Goal: Information Seeking & Learning: Learn about a topic

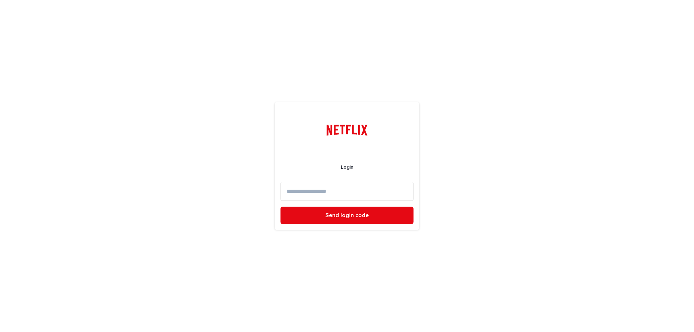
click at [373, 194] on input at bounding box center [346, 191] width 133 height 19
click at [523, 182] on div "Login Send login code" at bounding box center [347, 166] width 694 height 332
drag, startPoint x: 12, startPoint y: 183, endPoint x: 77, endPoint y: 184, distance: 64.7
click at [12, 183] on div "Login Send login code" at bounding box center [347, 166] width 694 height 332
click at [307, 188] on input at bounding box center [346, 191] width 133 height 19
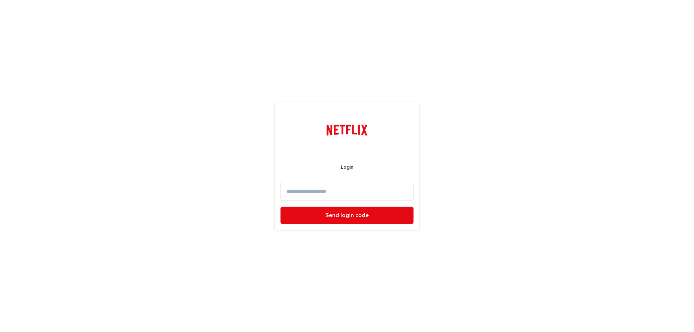
type input "**********"
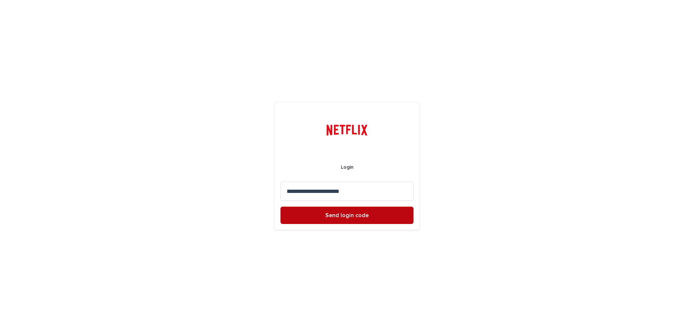
click at [340, 217] on span "Send login code" at bounding box center [346, 216] width 43 height 6
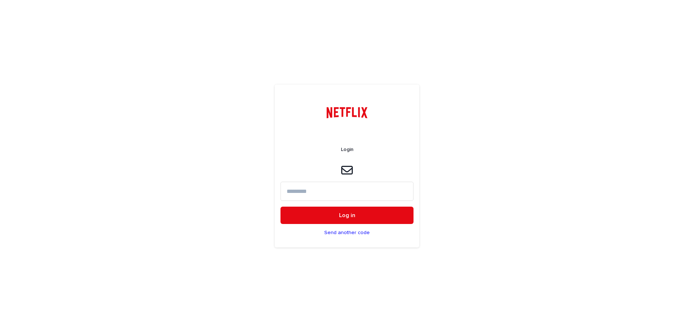
click at [339, 192] on input at bounding box center [346, 191] width 133 height 19
click at [345, 173] on icon at bounding box center [347, 170] width 12 height 12
click at [323, 181] on form "Login Log in Send another code" at bounding box center [346, 189] width 133 height 107
click at [313, 194] on input at bounding box center [346, 192] width 133 height 19
click at [349, 167] on icon at bounding box center [347, 171] width 12 height 9
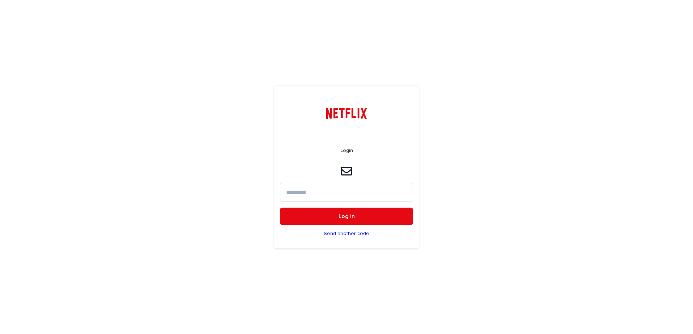
click at [328, 191] on input at bounding box center [346, 192] width 133 height 19
paste input "******"
type input "******"
click at [314, 214] on button "Log in" at bounding box center [346, 216] width 133 height 17
click at [323, 194] on input at bounding box center [346, 192] width 133 height 19
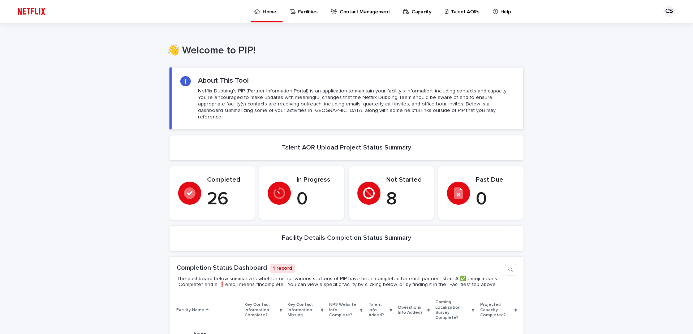
click at [93, 149] on div "Loading... Saving… Loading... Saving… Loading... Saving… Loading... Saving… Loa…" at bounding box center [346, 310] width 693 height 501
click at [358, 16] on link "Contact Management" at bounding box center [361, 11] width 63 height 22
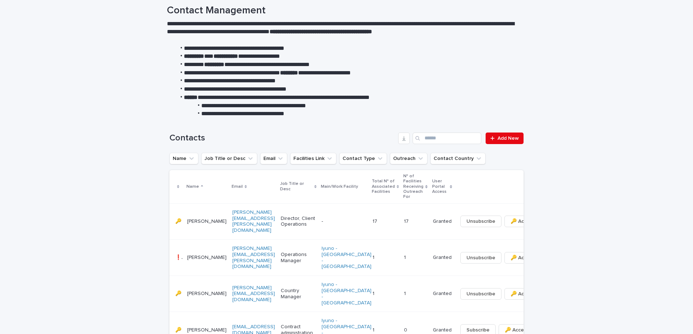
scroll to position [36, 0]
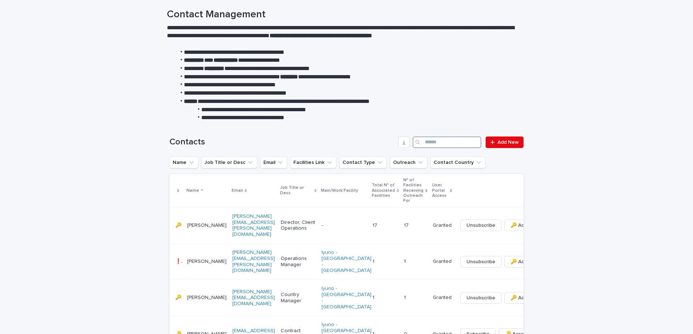
click at [439, 144] on input "Search" at bounding box center [447, 143] width 69 height 12
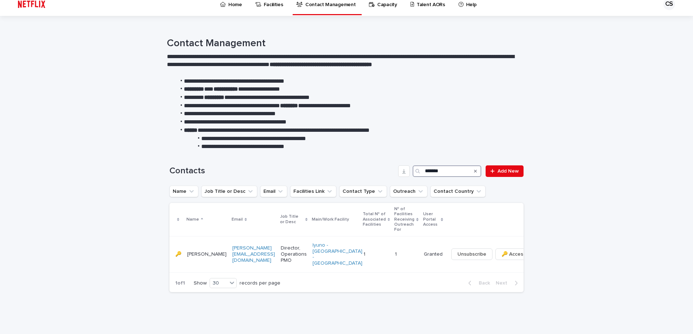
scroll to position [1, 0]
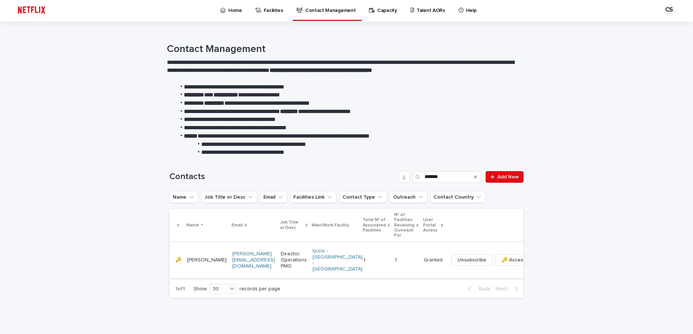
click at [539, 259] on icon "button" at bounding box center [539, 260] width 1 height 5
click at [502, 259] on span "🔑 Access" at bounding box center [514, 260] width 24 height 7
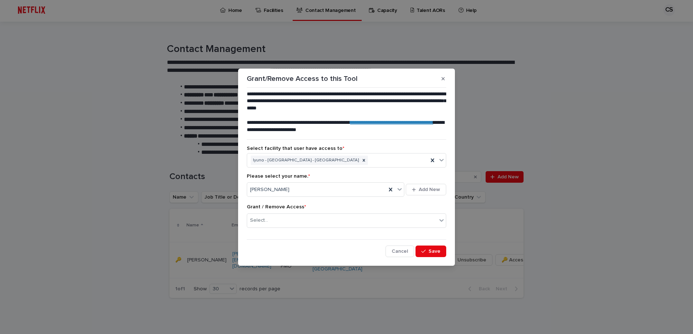
click at [96, 91] on div "**********" at bounding box center [346, 167] width 693 height 334
click at [364, 189] on div "Adam Grabski" at bounding box center [316, 190] width 139 height 12
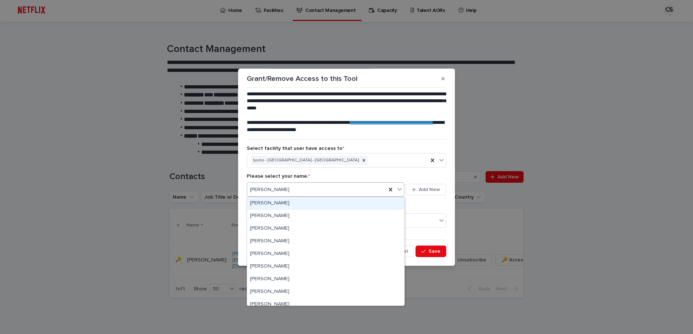
click at [364, 189] on div "Adam Grabski" at bounding box center [316, 190] width 139 height 12
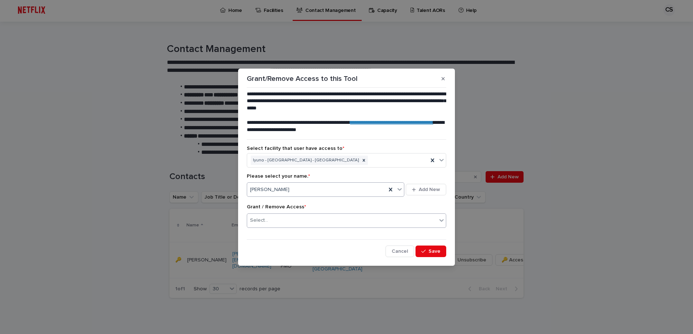
click at [411, 226] on div "Select..." at bounding box center [342, 221] width 190 height 12
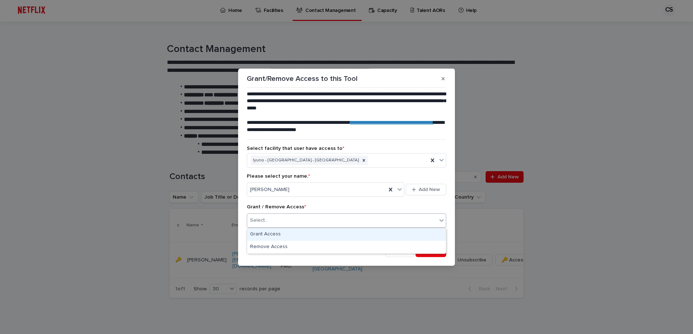
click at [425, 221] on div "Select..." at bounding box center [342, 221] width 190 height 12
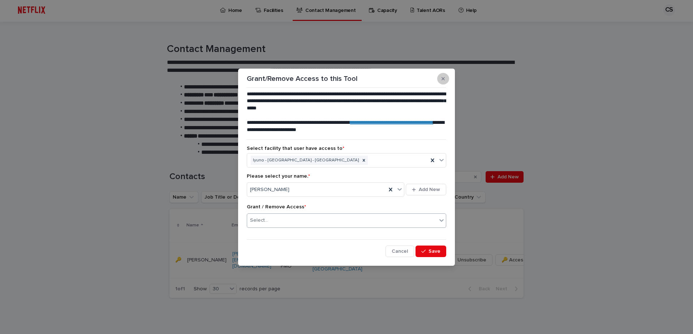
click at [444, 78] on icon "button" at bounding box center [443, 78] width 3 height 3
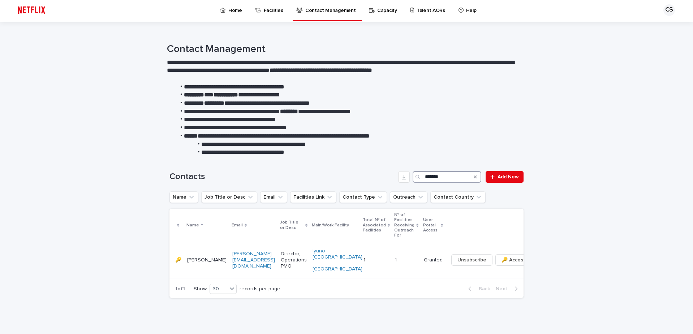
click at [434, 180] on input "*******" at bounding box center [447, 177] width 69 height 12
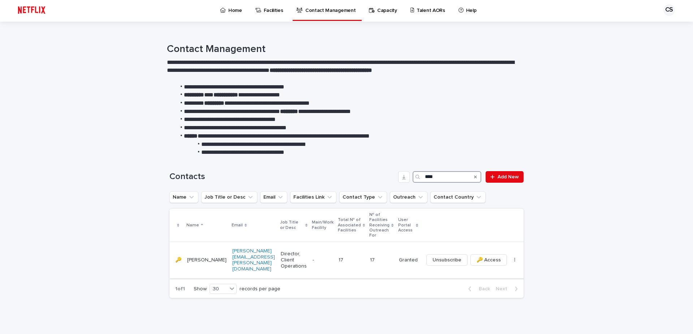
type input "****"
click at [514, 258] on icon "button" at bounding box center [514, 260] width 1 height 5
click at [477, 260] on span "🔑 Access" at bounding box center [489, 260] width 24 height 7
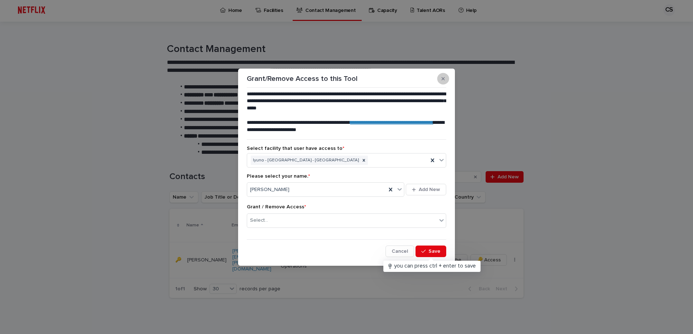
click at [445, 80] on button "button" at bounding box center [443, 79] width 12 height 12
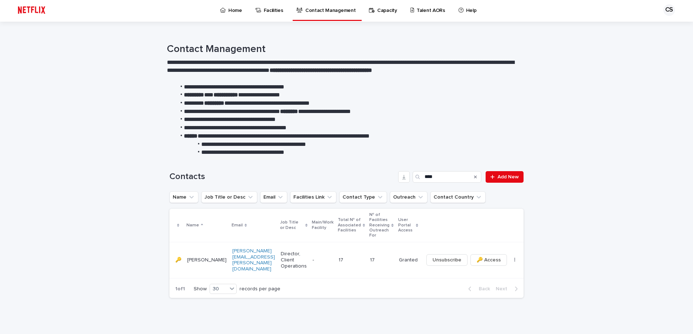
click at [370, 256] on p "17" at bounding box center [373, 260] width 6 height 8
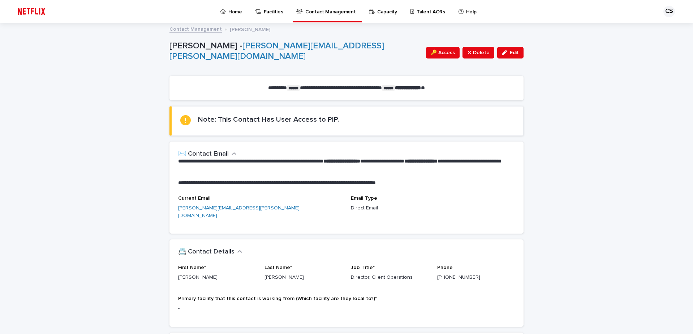
click at [195, 28] on link "Contact Management" at bounding box center [196, 29] width 52 height 8
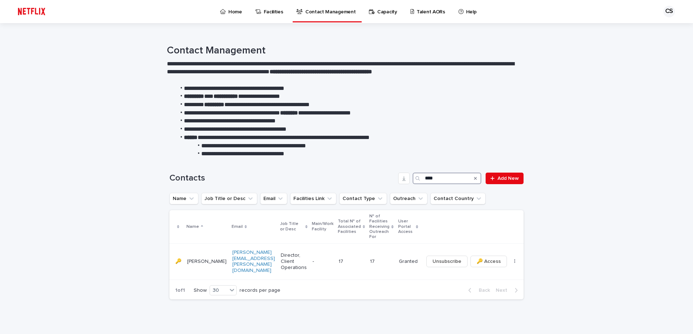
click at [429, 177] on input "****" at bounding box center [447, 179] width 69 height 12
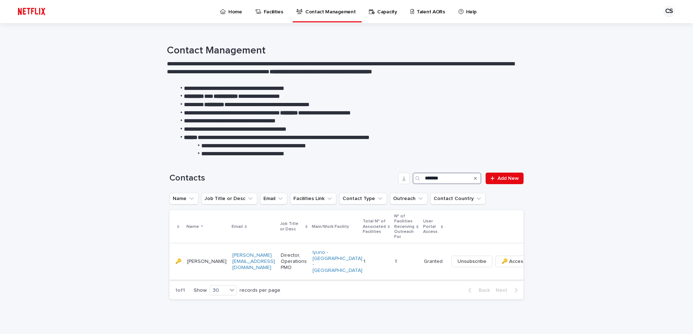
type input "*******"
click at [392, 259] on td "1 1" at bounding box center [406, 262] width 29 height 36
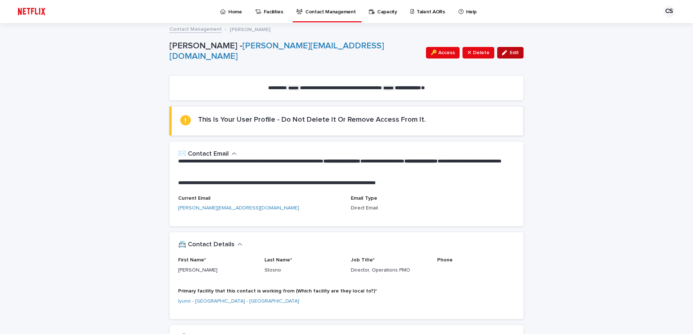
click at [511, 52] on span "Edit" at bounding box center [514, 52] width 9 height 5
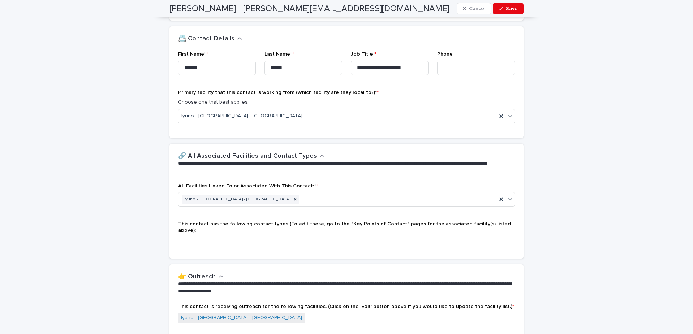
scroll to position [217, 0]
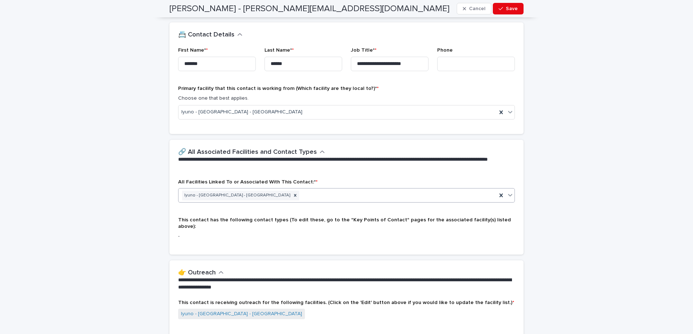
click at [319, 194] on div "Iyuno - [GEOGRAPHIC_DATA] - [GEOGRAPHIC_DATA]" at bounding box center [338, 195] width 318 height 13
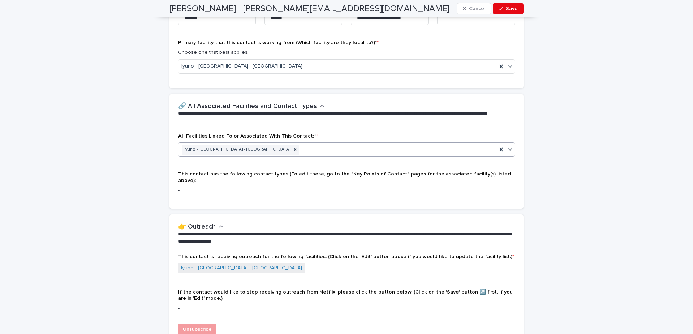
scroll to position [308, 0]
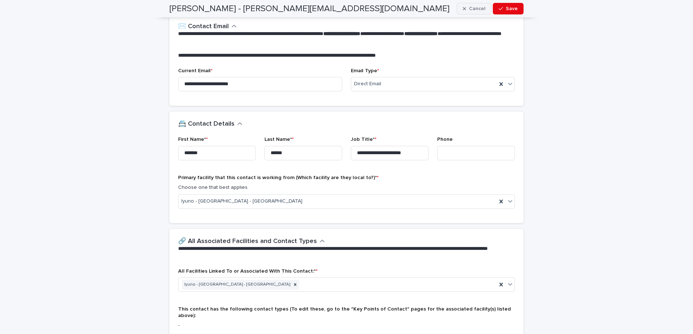
click at [471, 10] on span "Cancel" at bounding box center [477, 8] width 16 height 5
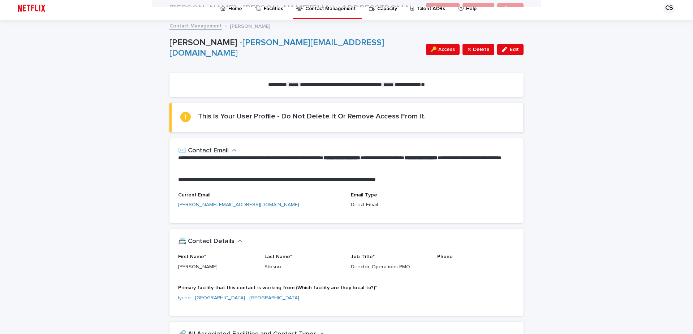
scroll to position [0, 0]
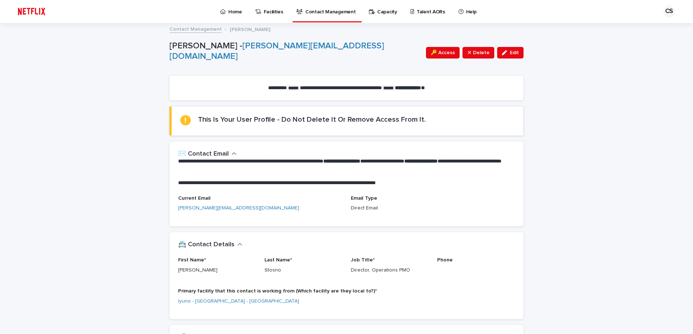
click at [382, 8] on p "Capacity" at bounding box center [387, 7] width 20 height 15
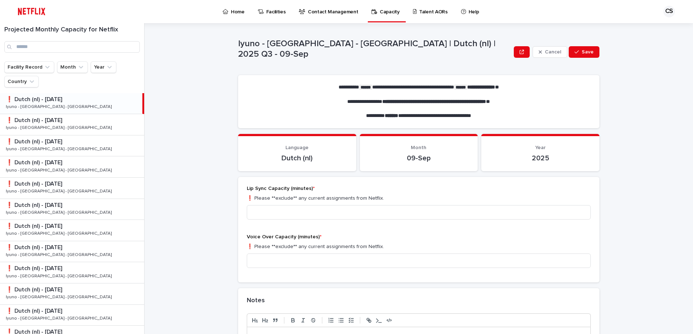
click at [277, 13] on p "Facilities" at bounding box center [276, 7] width 20 height 15
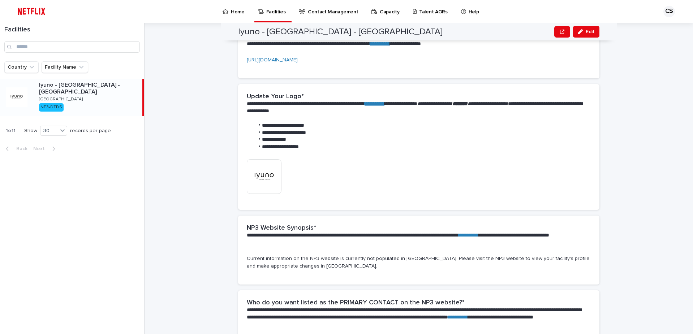
scroll to position [289, 0]
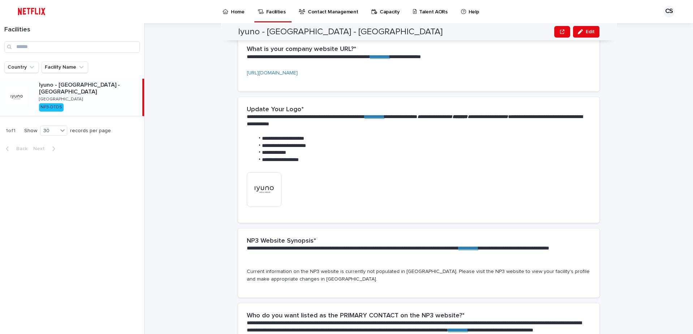
click at [119, 241] on div "Facilities Country Facility Name Iyuno - Hilversum - Netherlands Netherlands NP…" at bounding box center [72, 178] width 145 height 311
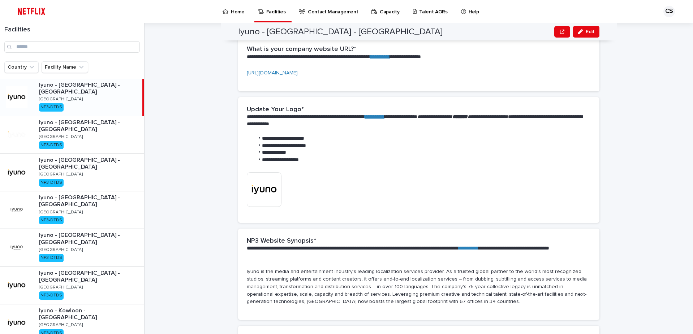
click at [244, 12] on p "Home" at bounding box center [238, 7] width 14 height 15
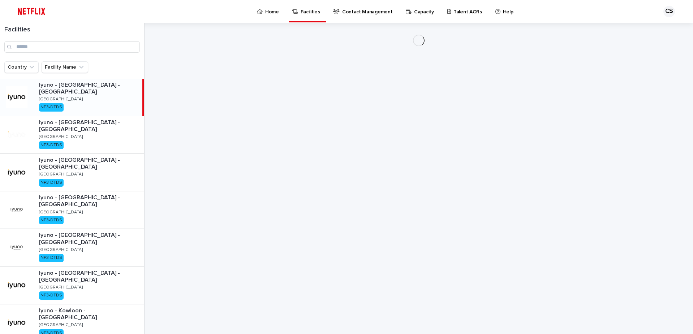
click at [355, 15] on p "Contact Management" at bounding box center [367, 7] width 50 height 15
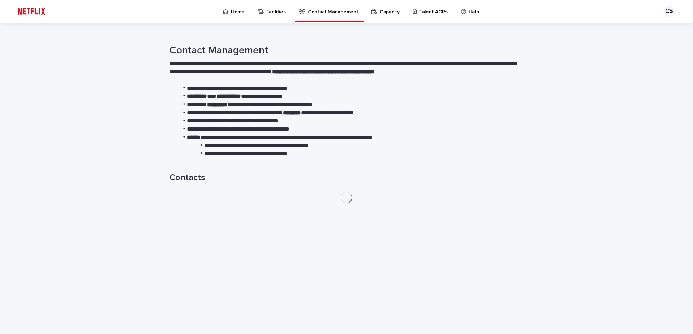
click at [356, 14] on div "Contact Management" at bounding box center [329, 7] width 63 height 15
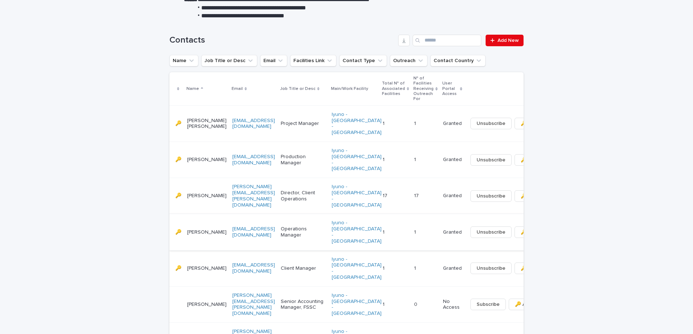
scroll to position [145, 0]
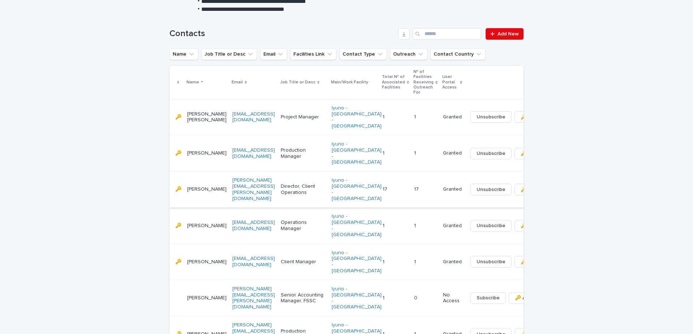
click at [554, 187] on button "button" at bounding box center [559, 189] width 10 height 5
click at [439, 31] on input "Search" at bounding box center [447, 34] width 69 height 12
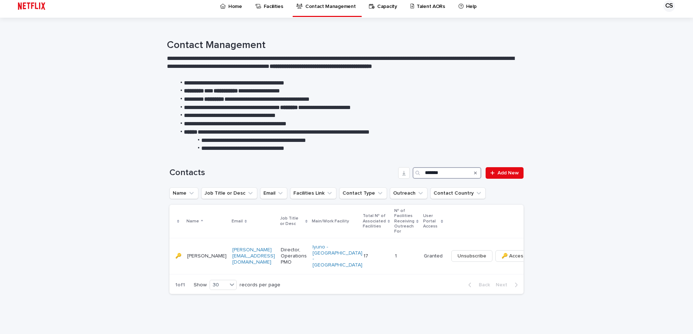
scroll to position [1, 0]
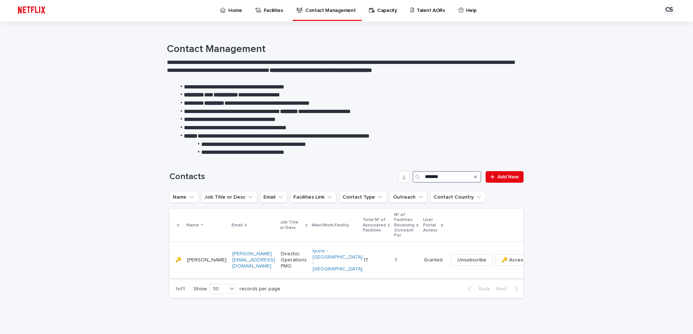
type input "*******"
click at [364, 257] on p "17" at bounding box center [367, 260] width 6 height 8
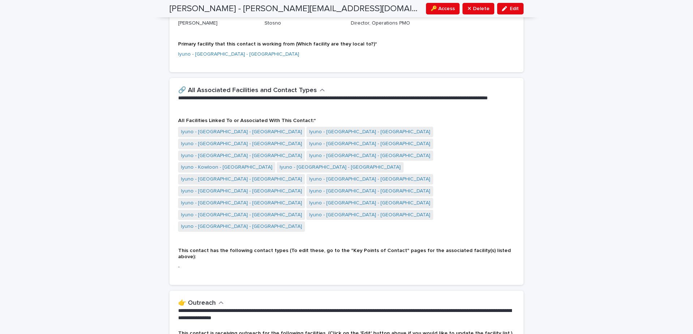
scroll to position [289, 0]
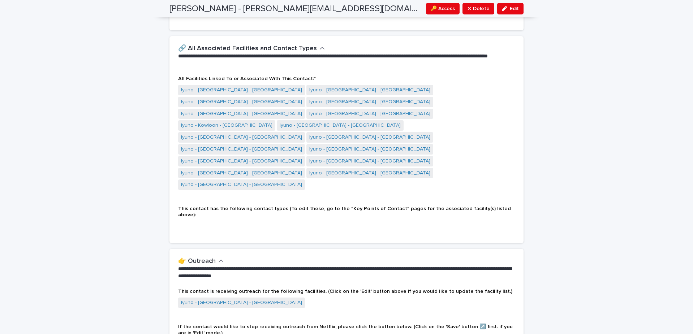
click at [234, 266] on p "**********" at bounding box center [345, 273] width 334 height 14
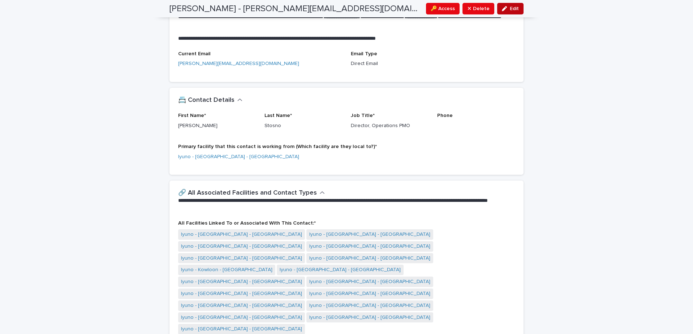
click at [518, 8] on button "Edit" at bounding box center [510, 9] width 26 height 12
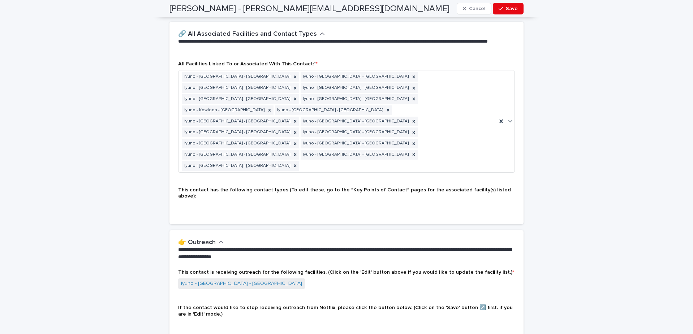
scroll to position [341, 0]
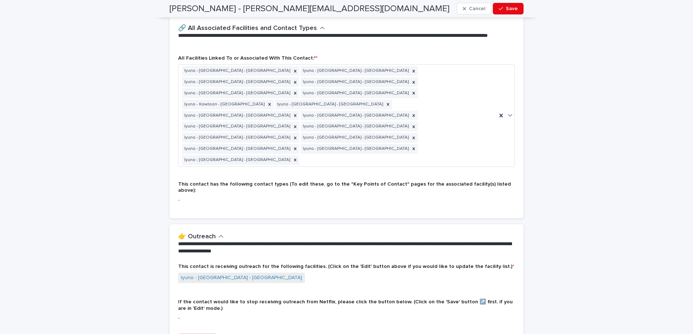
click at [400, 264] on div "This contact is receiving outreach for the following facilities. (Click on the …" at bounding box center [346, 277] width 337 height 27
click at [476, 9] on span "Cancel" at bounding box center [477, 8] width 16 height 5
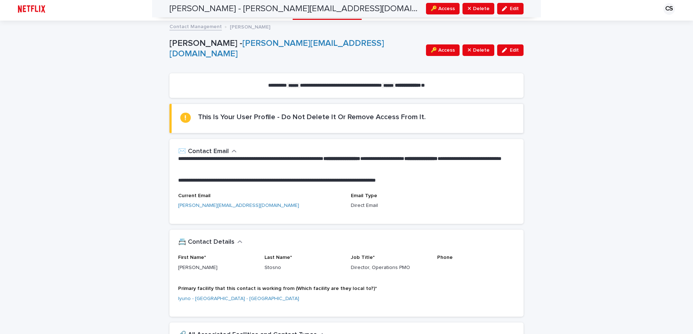
scroll to position [0, 0]
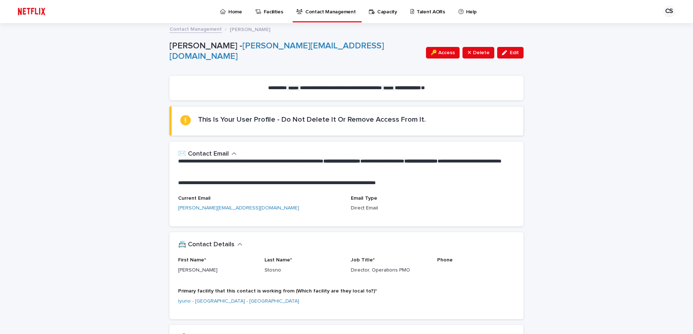
click at [330, 17] on link "Contact Management" at bounding box center [327, 10] width 63 height 21
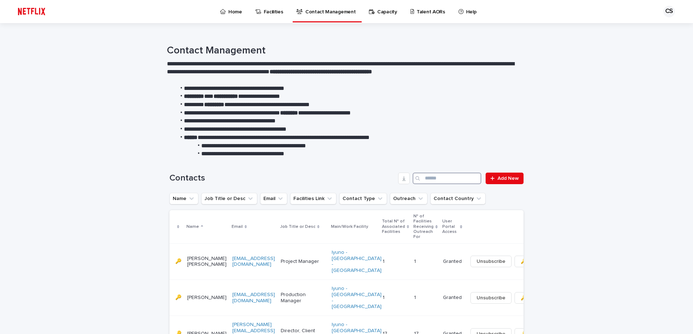
click at [425, 180] on input "Search" at bounding box center [447, 179] width 69 height 12
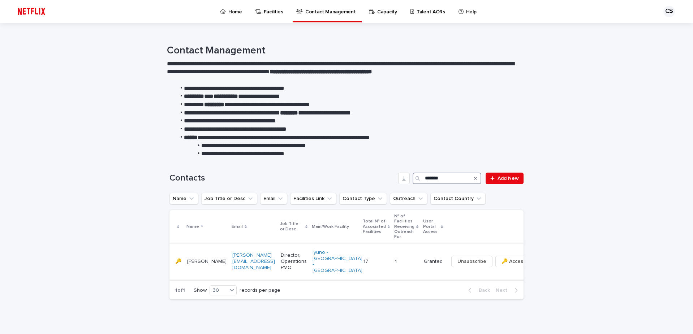
type input "*******"
click at [535, 260] on button "button" at bounding box center [540, 261] width 10 height 5
click at [502, 261] on span "🔑 Access" at bounding box center [514, 261] width 24 height 7
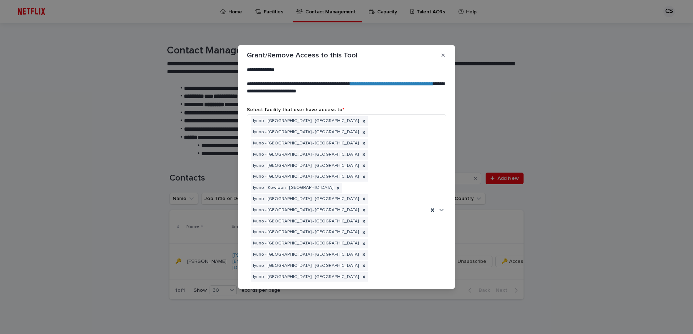
scroll to position [28, 0]
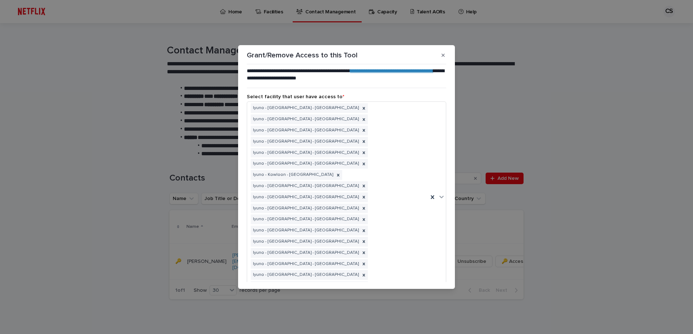
click at [367, 309] on div "Adam Grabski" at bounding box center [316, 315] width 139 height 12
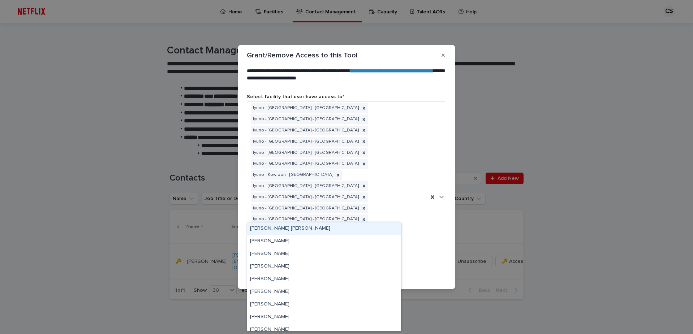
click at [367, 309] on div "Adam Grabski" at bounding box center [316, 315] width 139 height 12
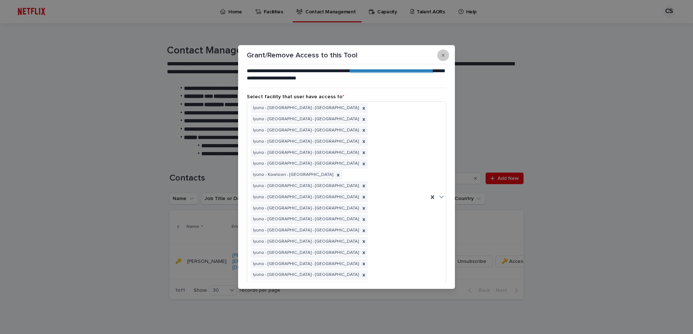
click at [439, 54] on button "button" at bounding box center [443, 56] width 12 height 12
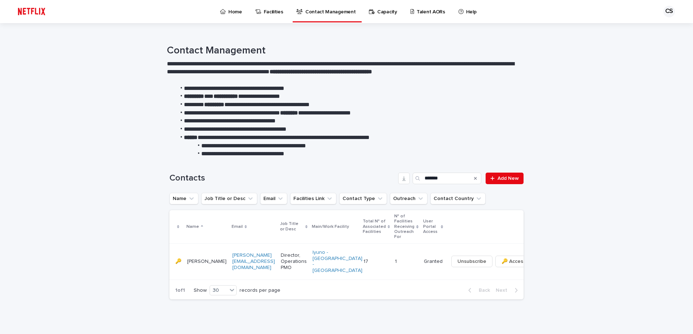
click at [189, 259] on p "Claudia Stosno" at bounding box center [206, 262] width 39 height 6
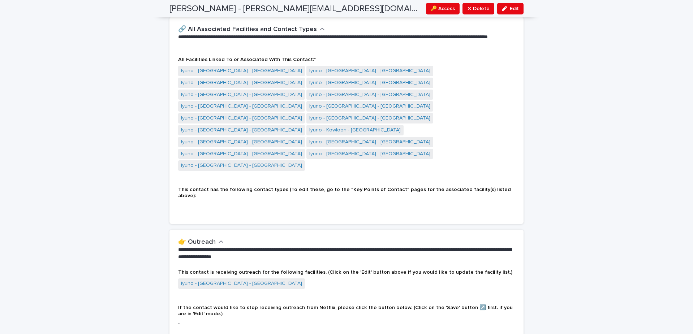
scroll to position [310, 0]
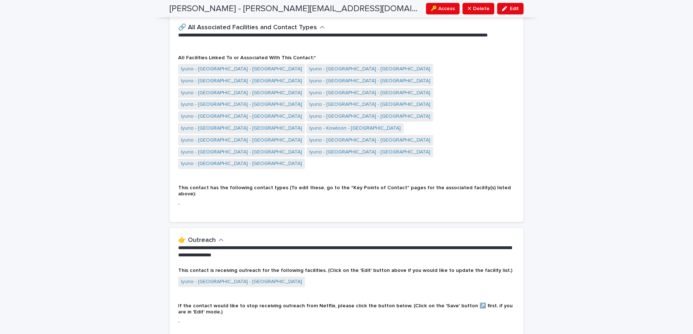
click at [287, 277] on div "Iyuno - [GEOGRAPHIC_DATA] - [GEOGRAPHIC_DATA]" at bounding box center [346, 283] width 337 height 12
click at [248, 268] on span "This contact is receiving outreach for the following facilities. (Click on the …" at bounding box center [345, 270] width 334 height 5
click at [210, 228] on div "**********" at bounding box center [347, 247] width 354 height 39
click at [209, 237] on h2 "👉 Outreach" at bounding box center [197, 241] width 38 height 8
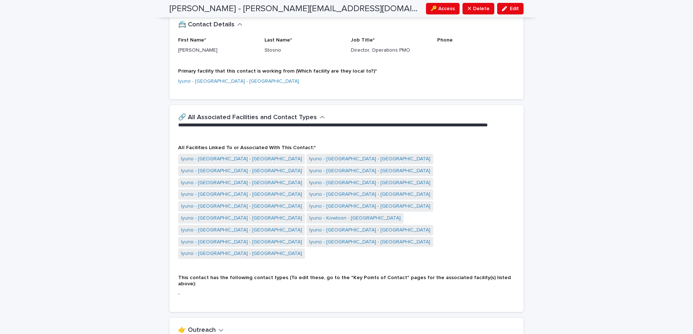
click at [200, 327] on h2 "👉 Outreach" at bounding box center [197, 331] width 38 height 8
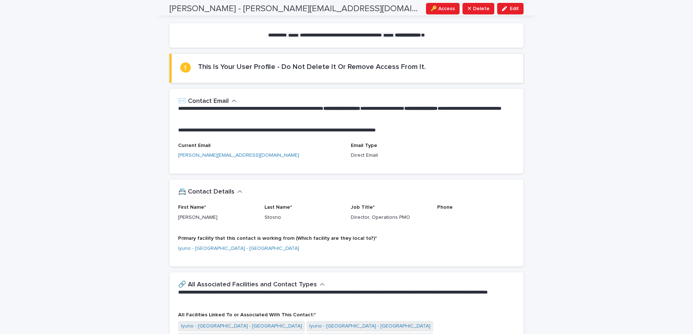
scroll to position [0, 0]
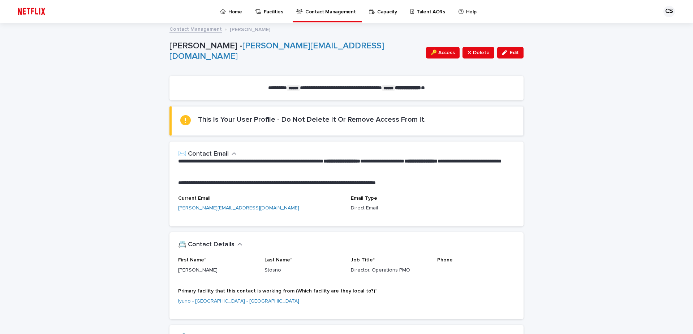
click at [377, 10] on p "Capacity" at bounding box center [387, 7] width 20 height 15
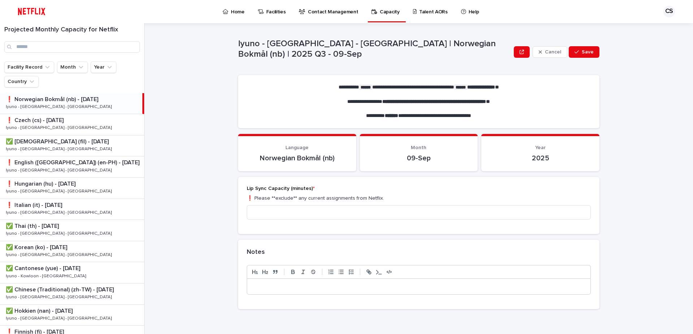
click at [278, 12] on p "Facilities" at bounding box center [276, 7] width 20 height 15
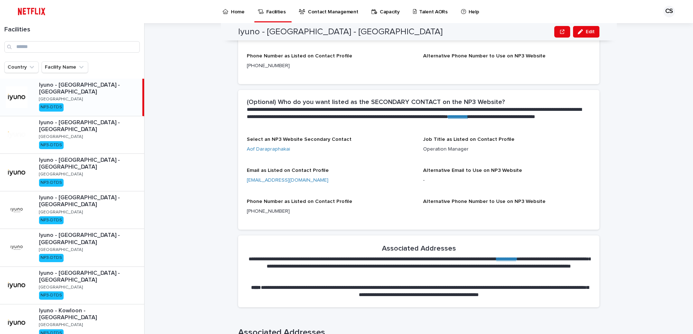
scroll to position [687, 0]
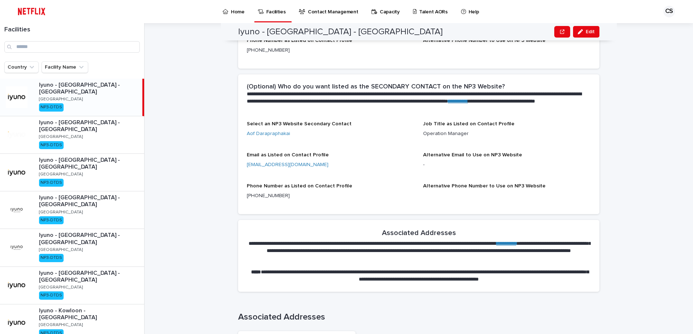
click at [232, 16] on link "Home" at bounding box center [235, 11] width 26 height 22
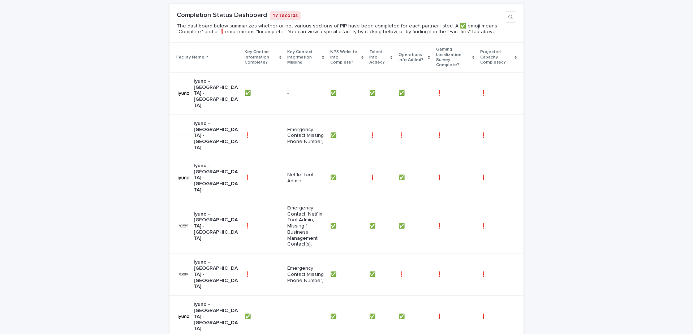
scroll to position [456, 0]
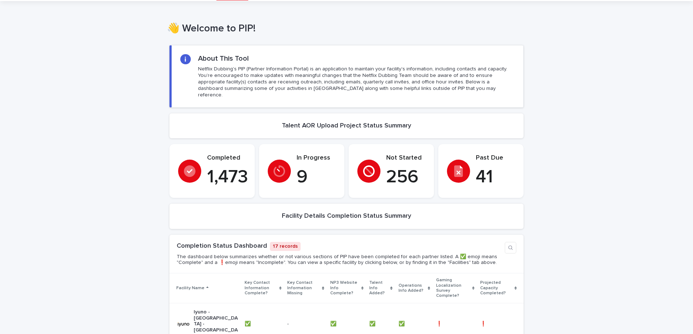
scroll to position [0, 0]
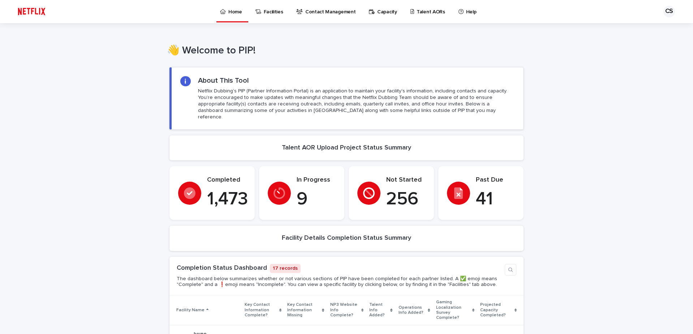
click at [459, 12] on icon at bounding box center [461, 11] width 5 height 5
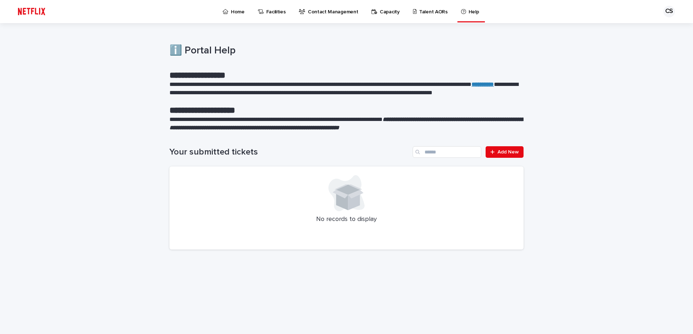
click at [427, 10] on p "Talent AORs" at bounding box center [433, 7] width 29 height 15
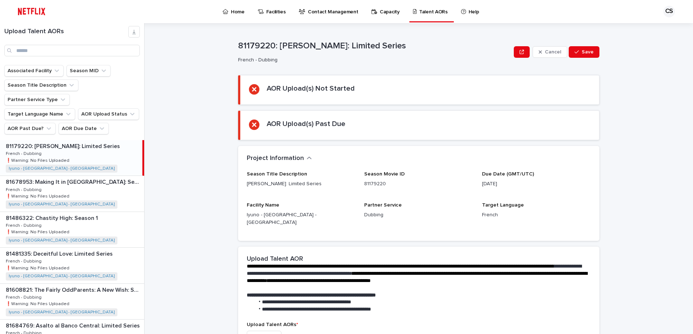
click at [373, 14] on div "Capacity" at bounding box center [387, 7] width 32 height 15
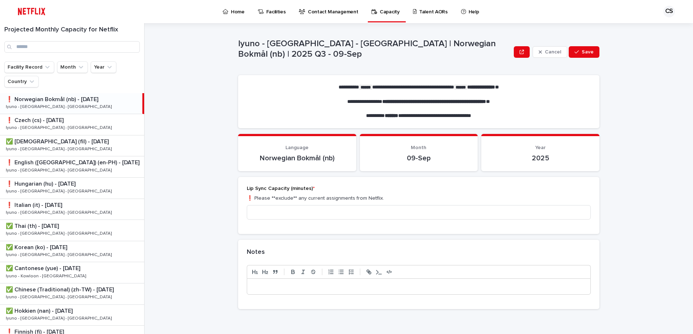
click at [231, 13] on p "Home" at bounding box center [238, 7] width 14 height 15
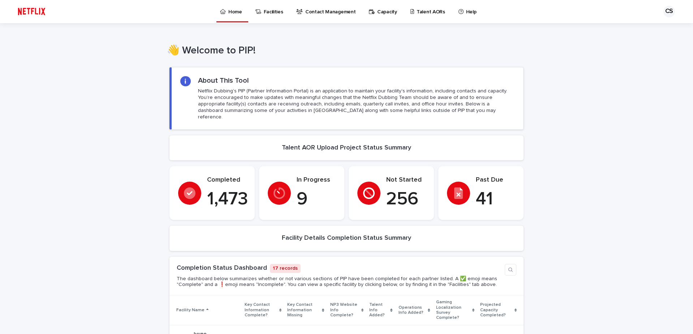
click at [286, 191] on div at bounding box center [279, 193] width 23 height 23
click at [300, 189] on p "9" at bounding box center [316, 200] width 39 height 22
click at [264, 11] on p "Facilities" at bounding box center [274, 7] width 20 height 15
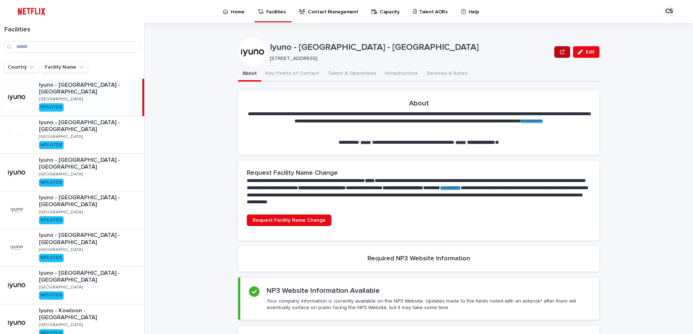
click at [556, 53] on button "button" at bounding box center [562, 52] width 16 height 12
